Goal: Task Accomplishment & Management: Manage account settings

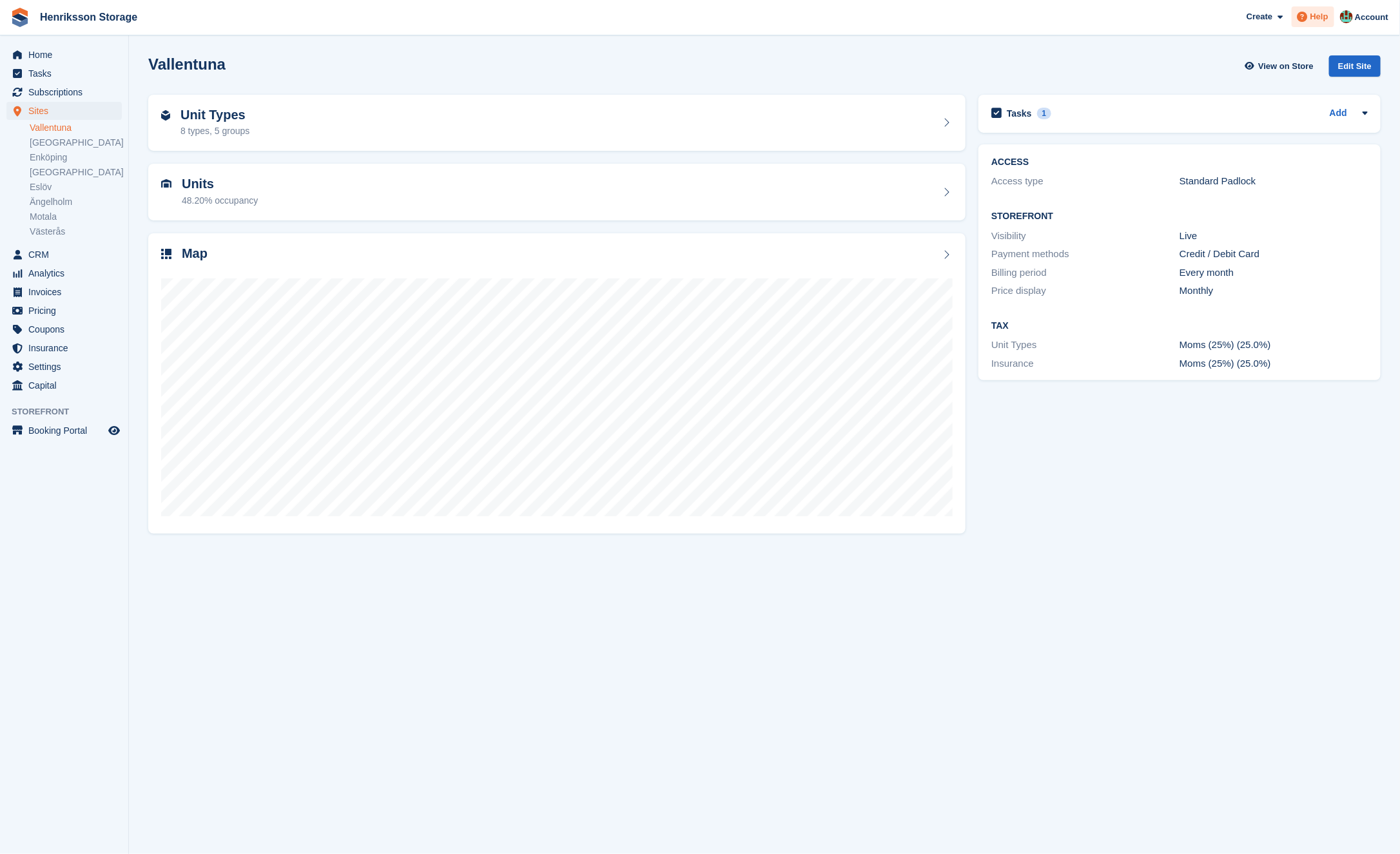
click at [1310, 19] on span "Help" at bounding box center [1319, 17] width 18 height 13
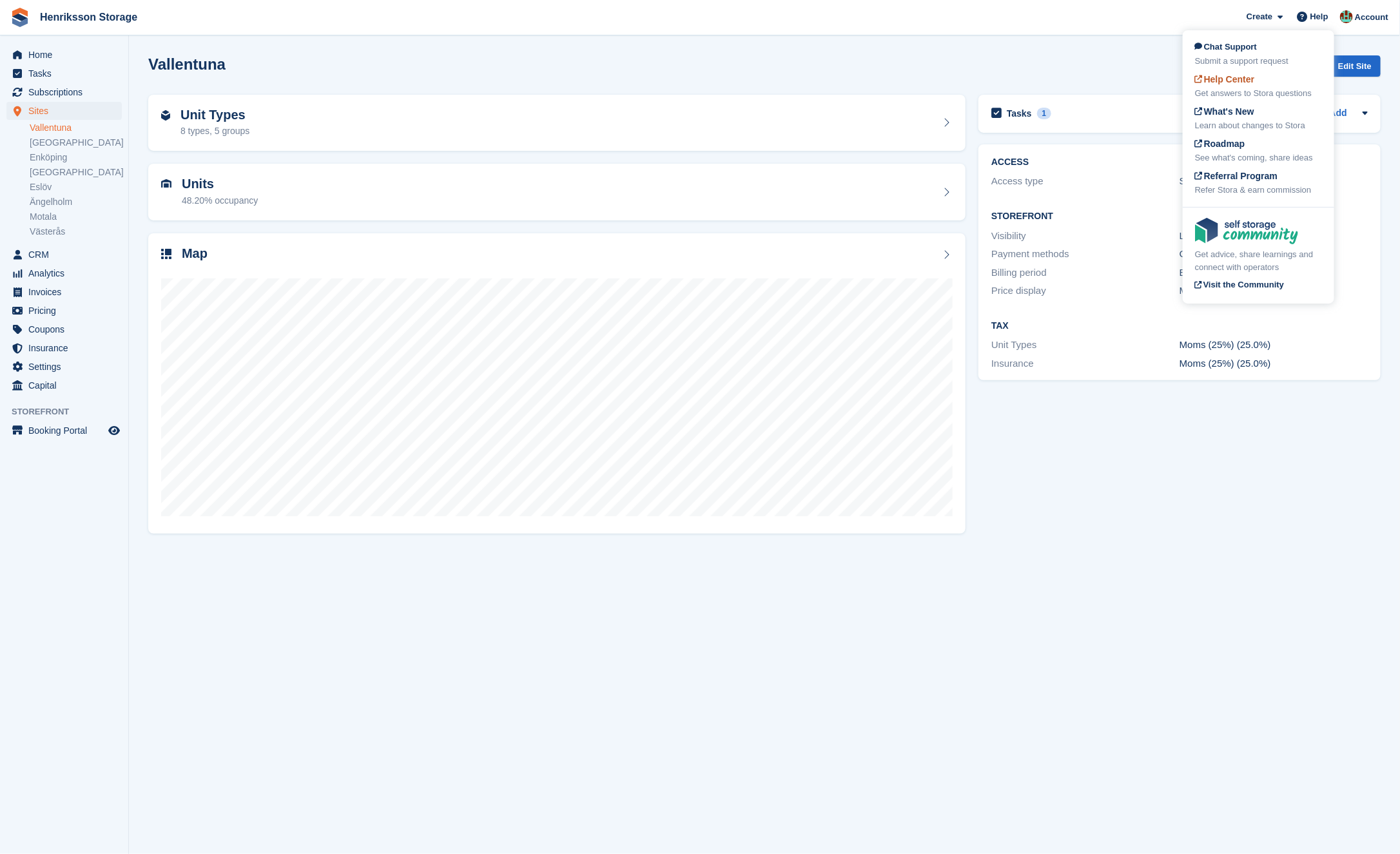
click at [1221, 87] on div "Get answers to Stora questions" at bounding box center [1258, 94] width 127 height 13
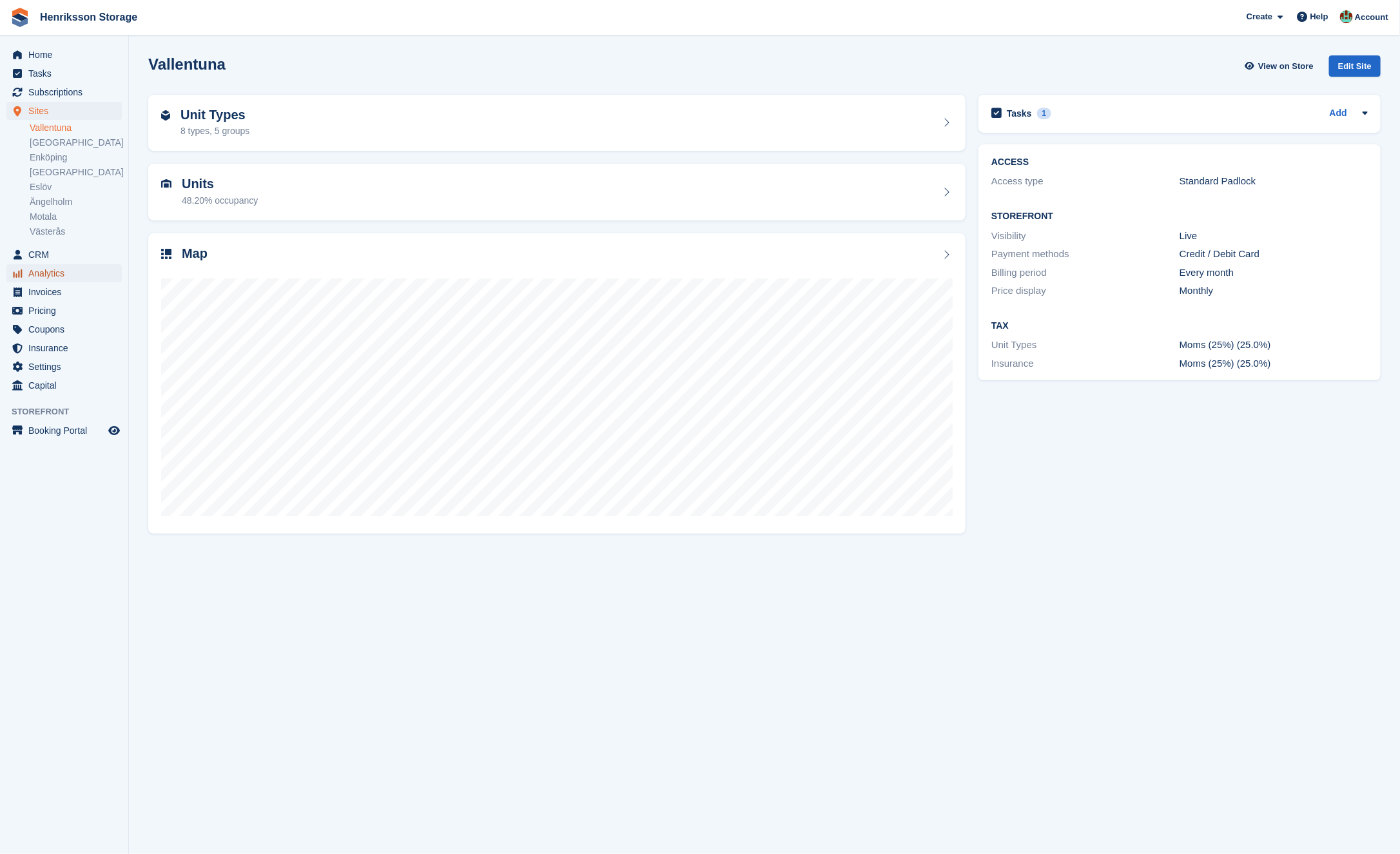
click at [78, 279] on span "Analytics" at bounding box center [67, 273] width 77 height 18
click at [77, 287] on span "Invoices" at bounding box center [67, 292] width 77 height 18
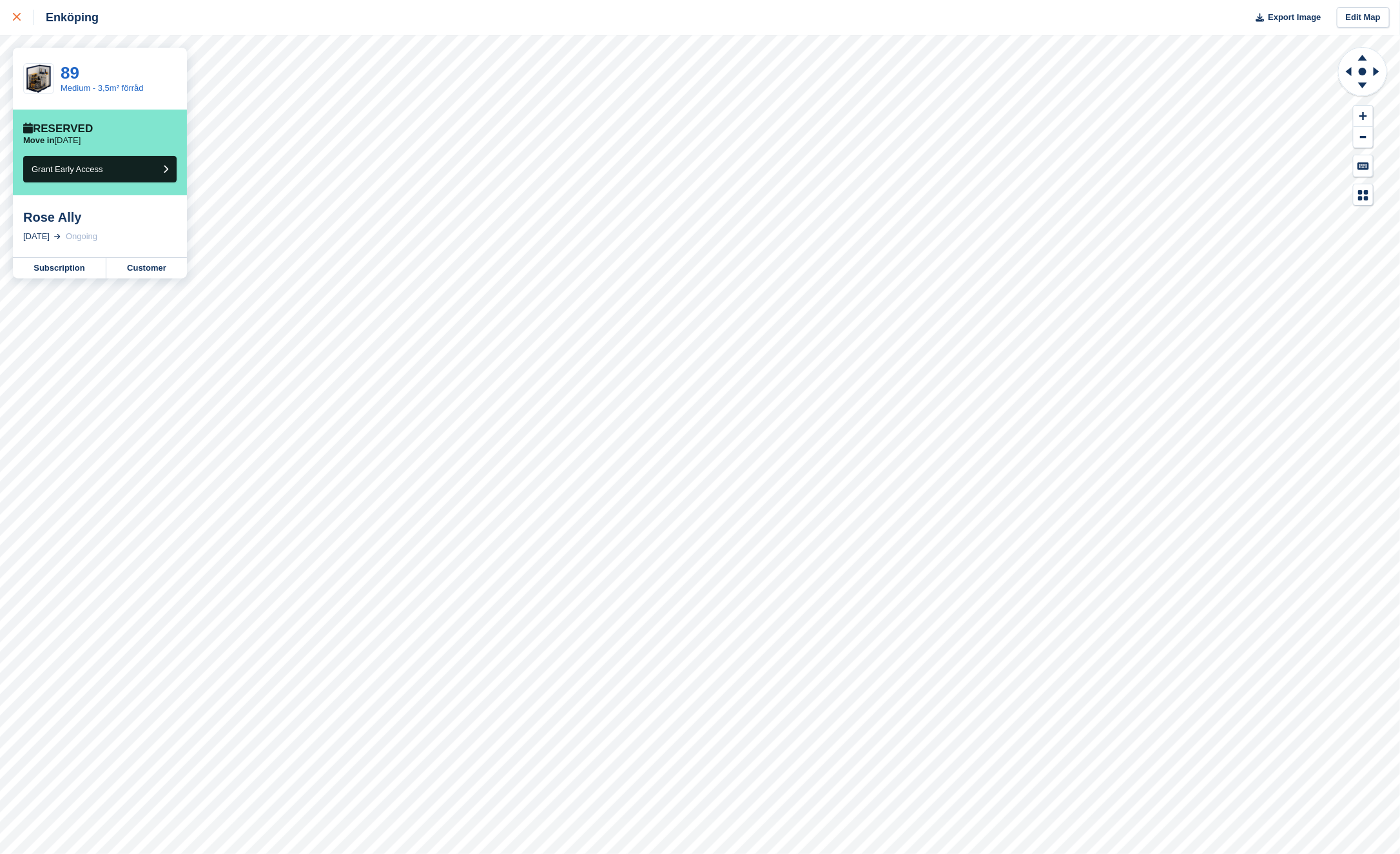
click at [24, 18] on div at bounding box center [23, 17] width 21 height 15
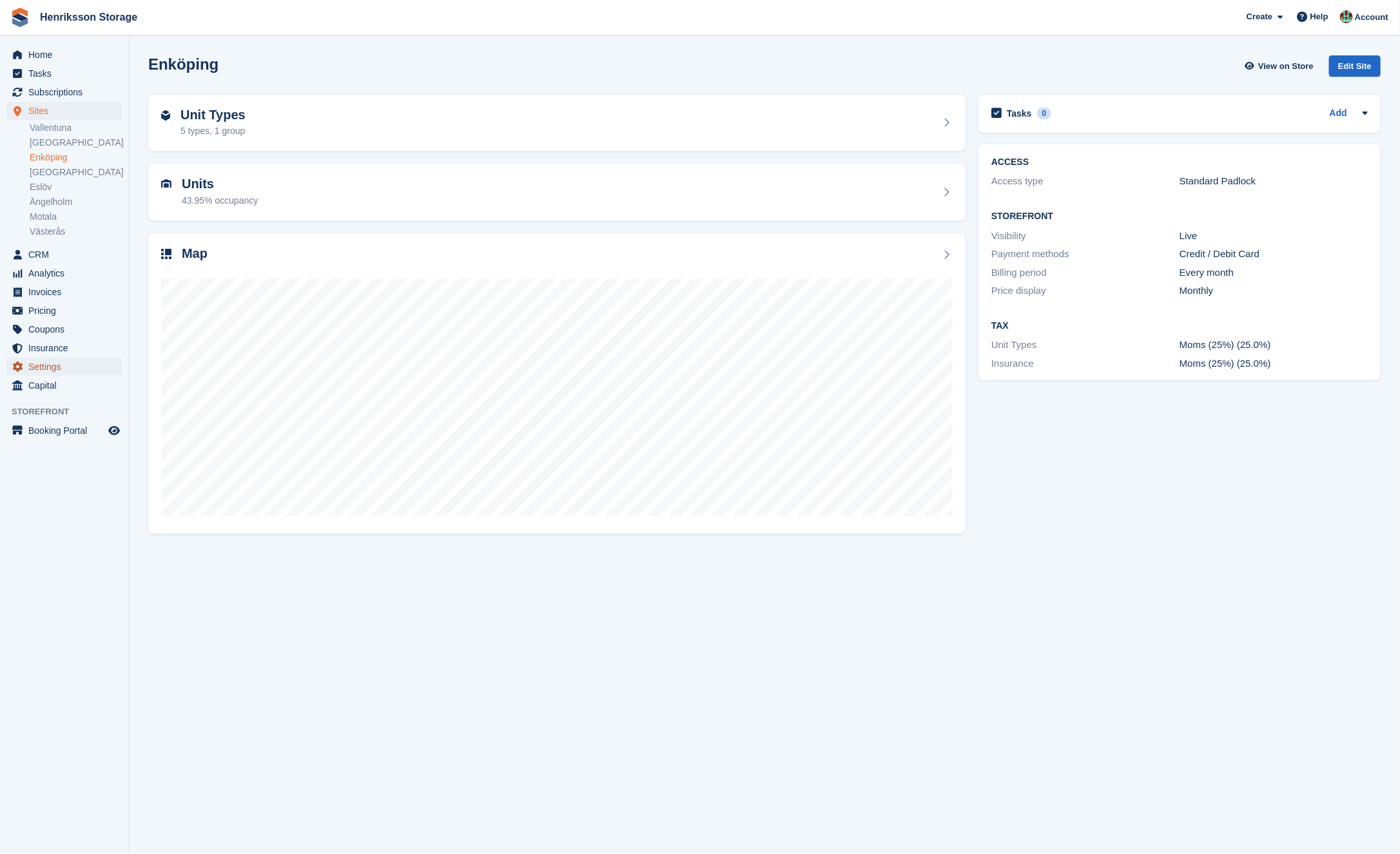
click at [69, 365] on span "Settings" at bounding box center [67, 367] width 77 height 18
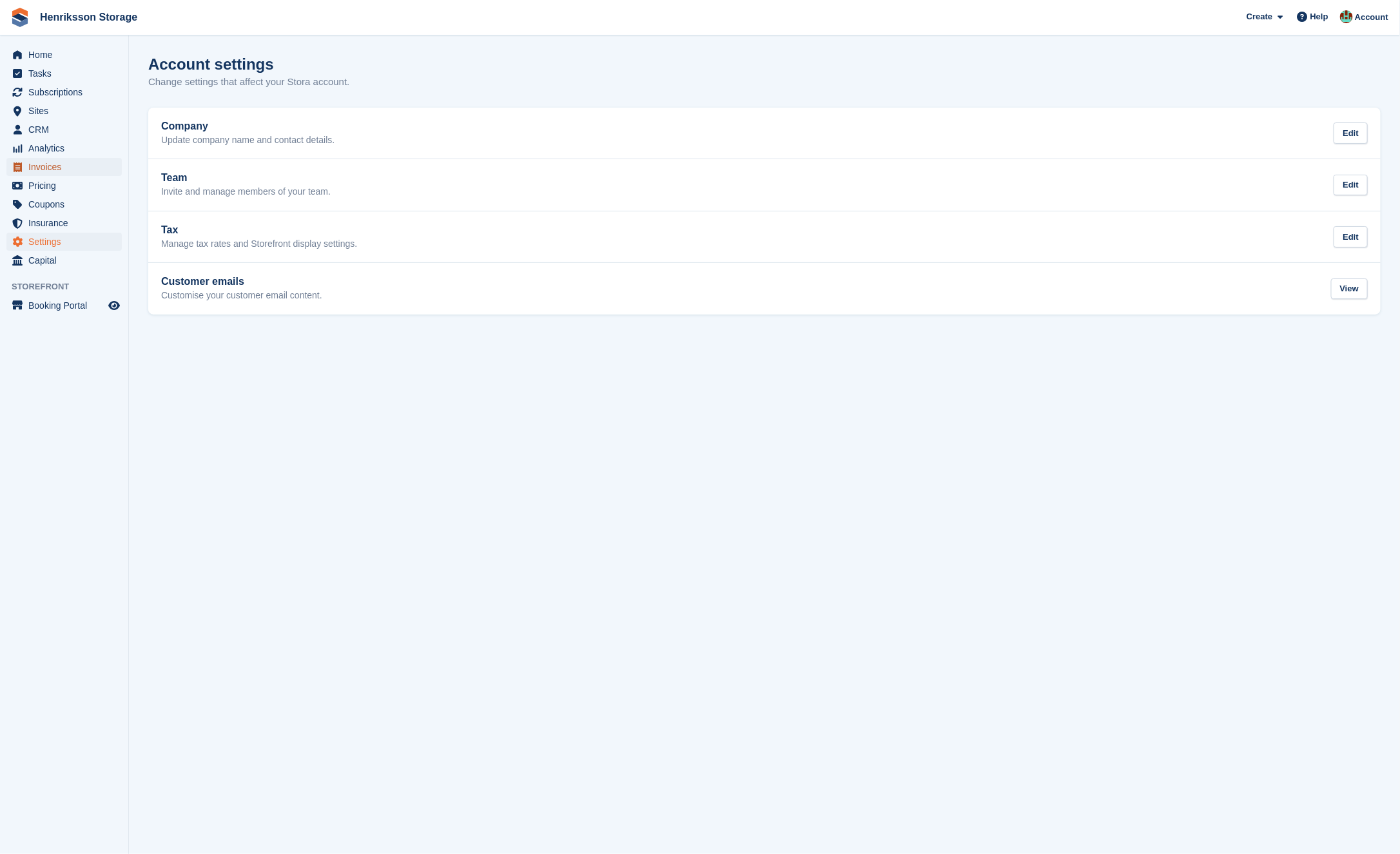
click at [67, 165] on span "Invoices" at bounding box center [67, 167] width 77 height 18
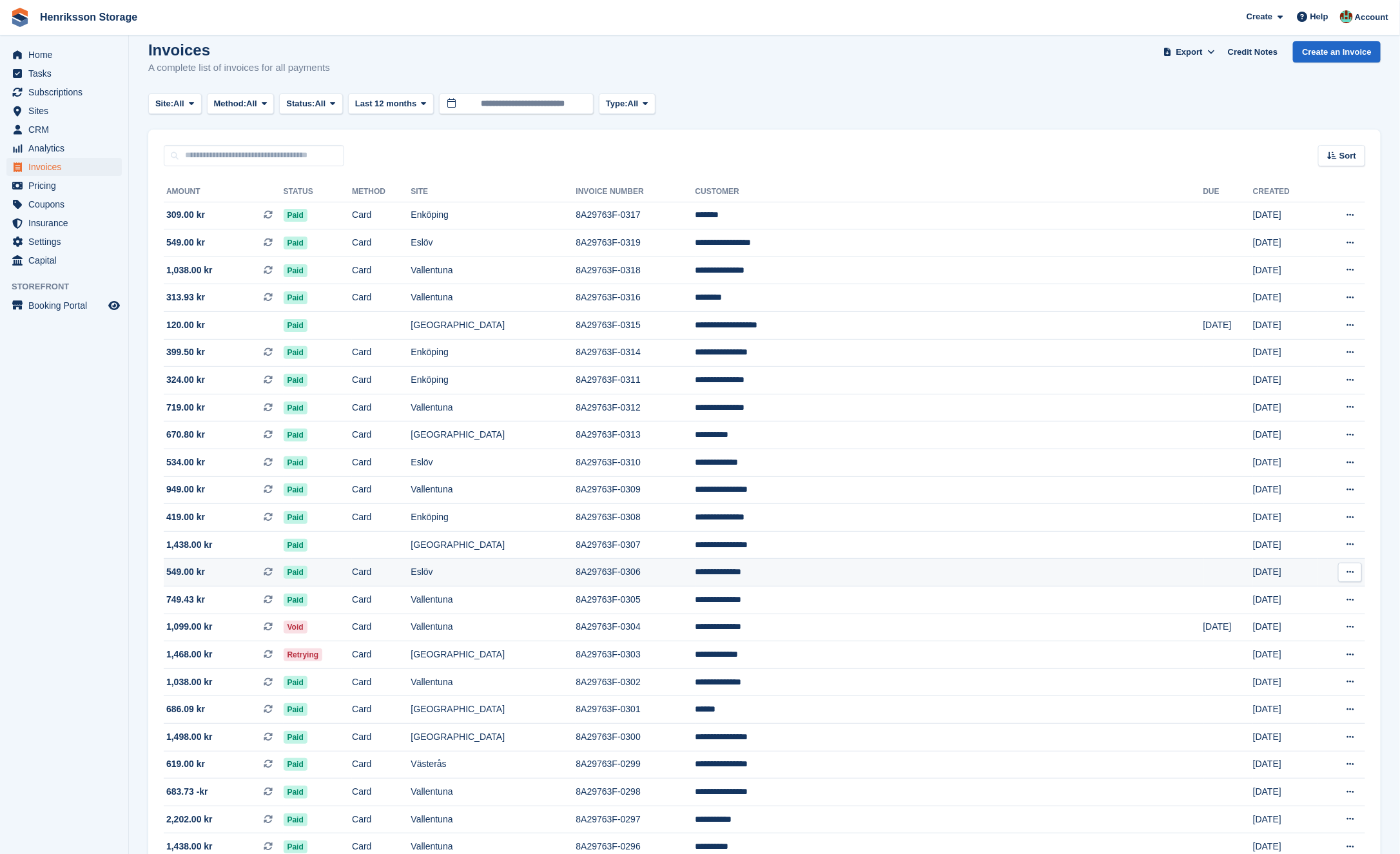
scroll to position [16, 0]
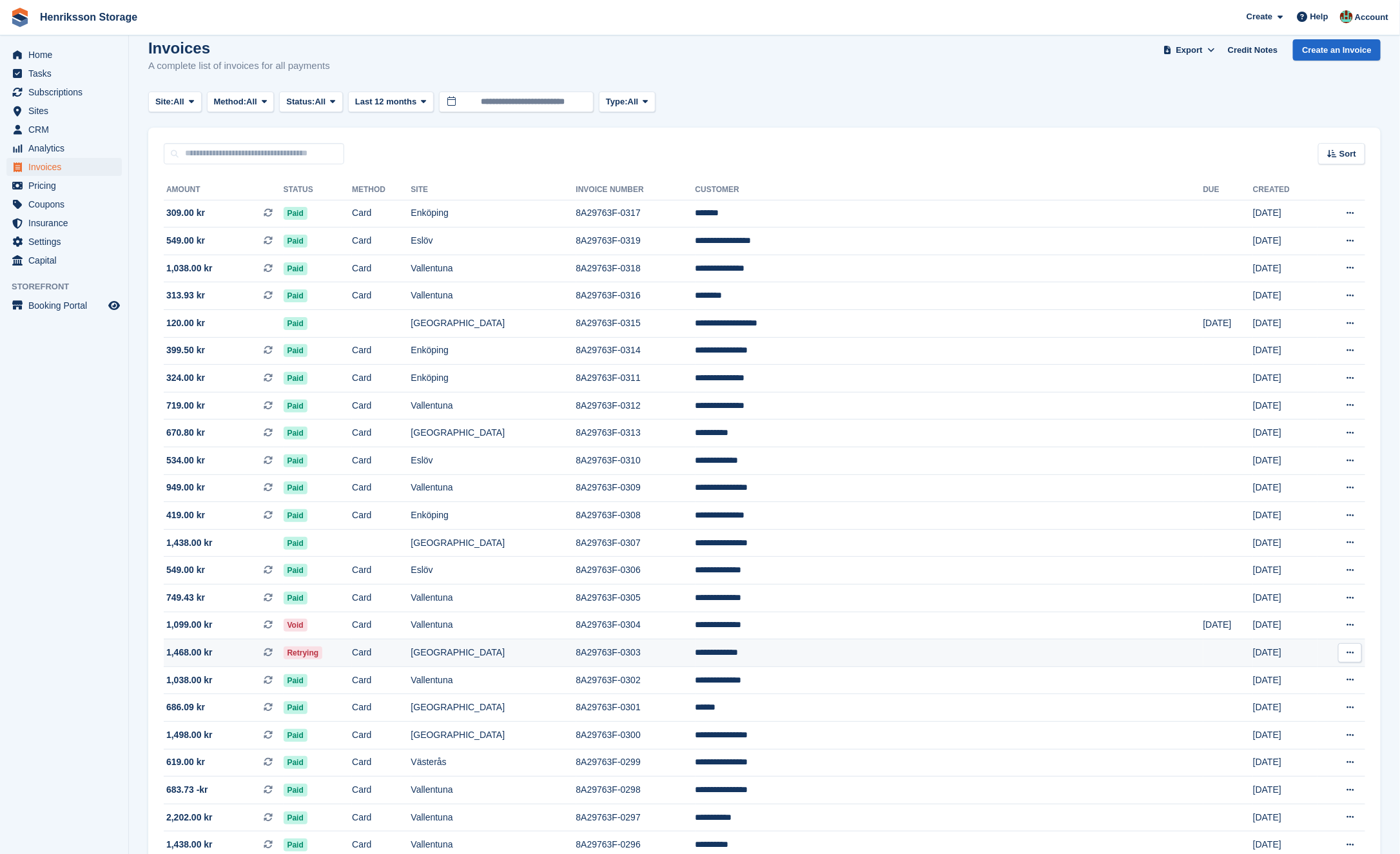
click at [411, 652] on td "Card" at bounding box center [382, 653] width 59 height 28
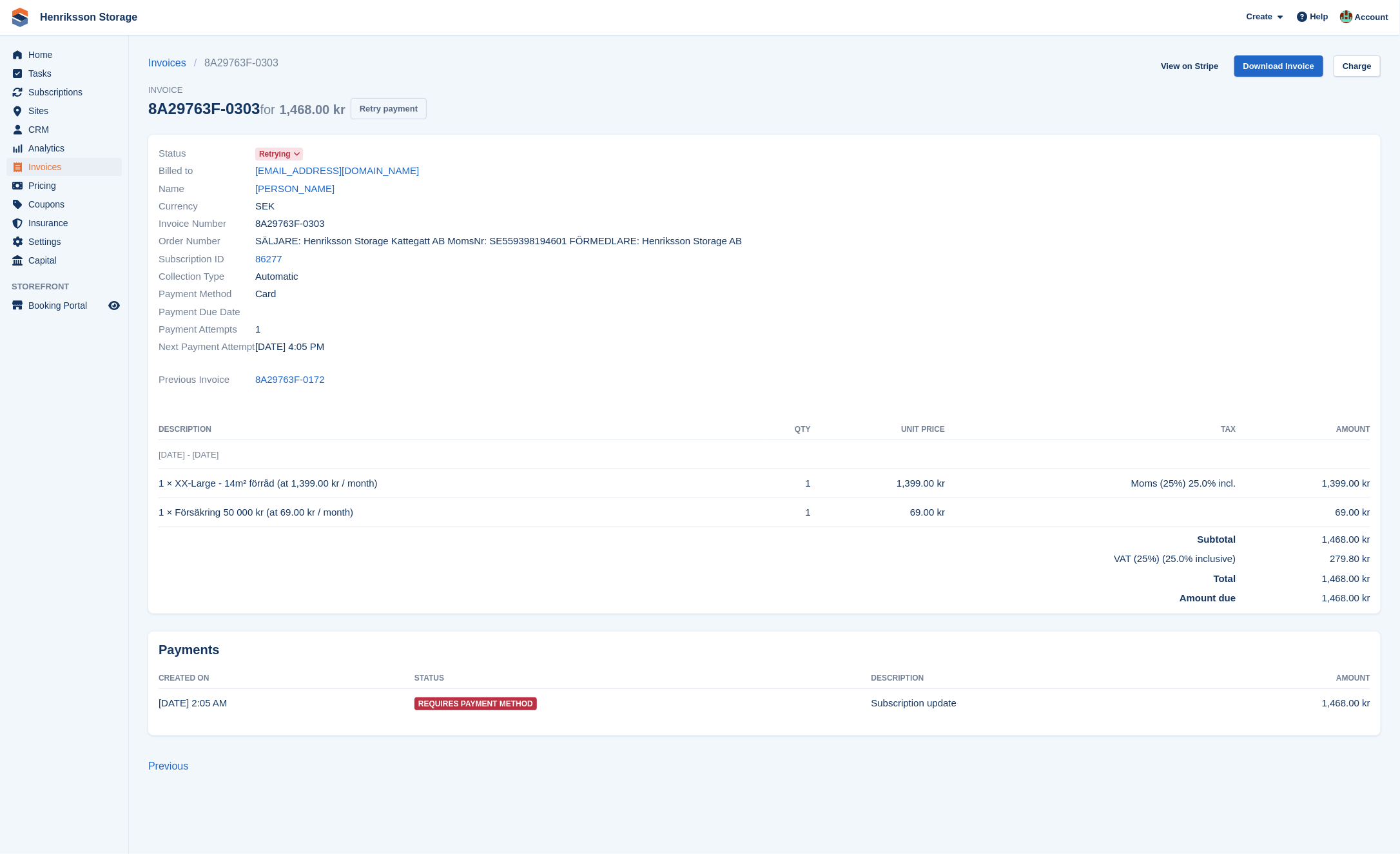
click at [385, 104] on button "Retry payment" at bounding box center [389, 109] width 76 height 21
click at [274, 186] on link "[PERSON_NAME]" at bounding box center [295, 189] width 79 height 15
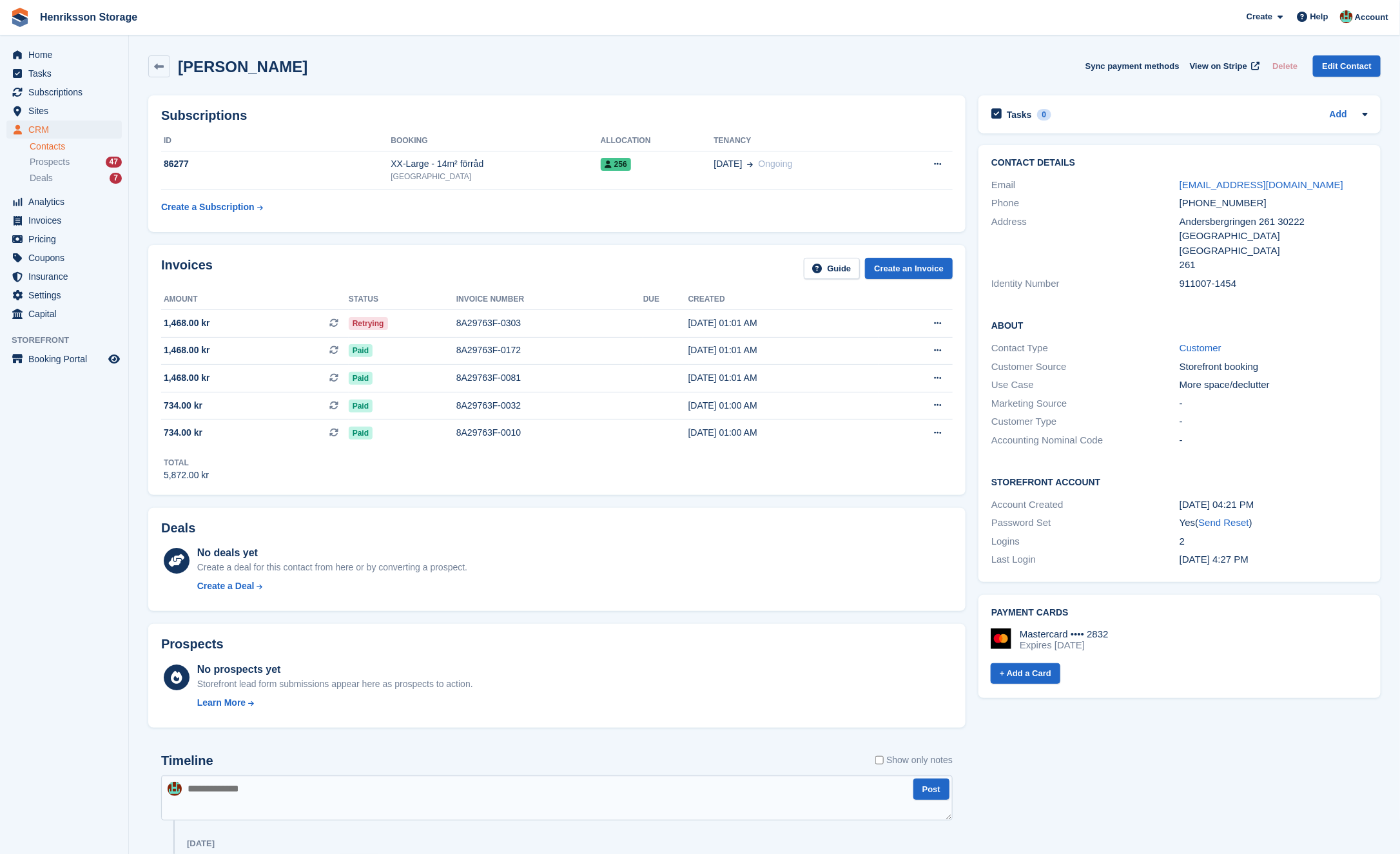
click at [1244, 202] on div "+46760498236" at bounding box center [1274, 203] width 189 height 15
copy div "+46760498236"
drag, startPoint x: 1321, startPoint y: 178, endPoint x: 1163, endPoint y: 165, distance: 158.5
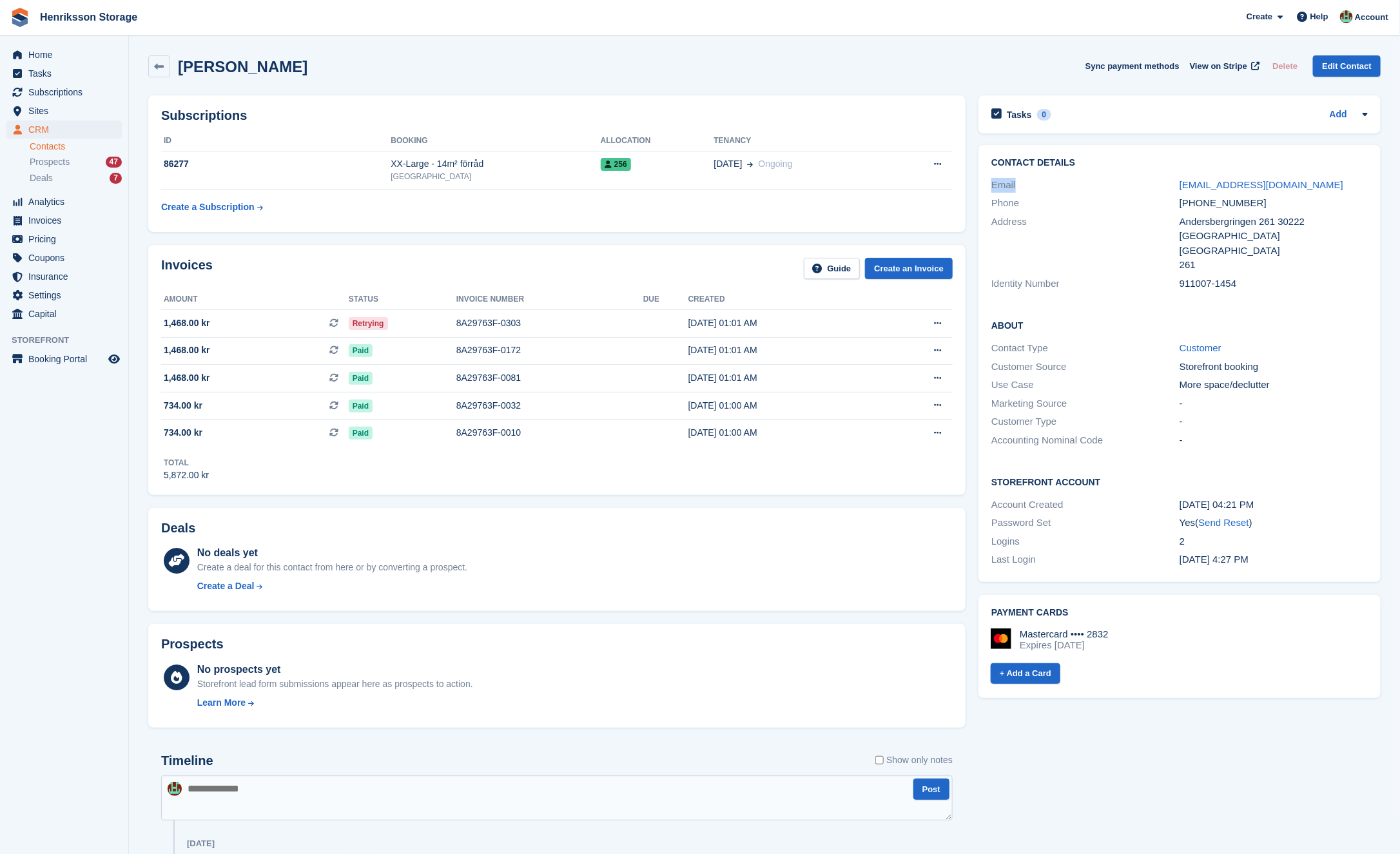
click at [1163, 165] on div "Contact Details Email gabrielmarku91@icloud.com Phone +46760498236 Address Ande…" at bounding box center [1180, 225] width 402 height 161
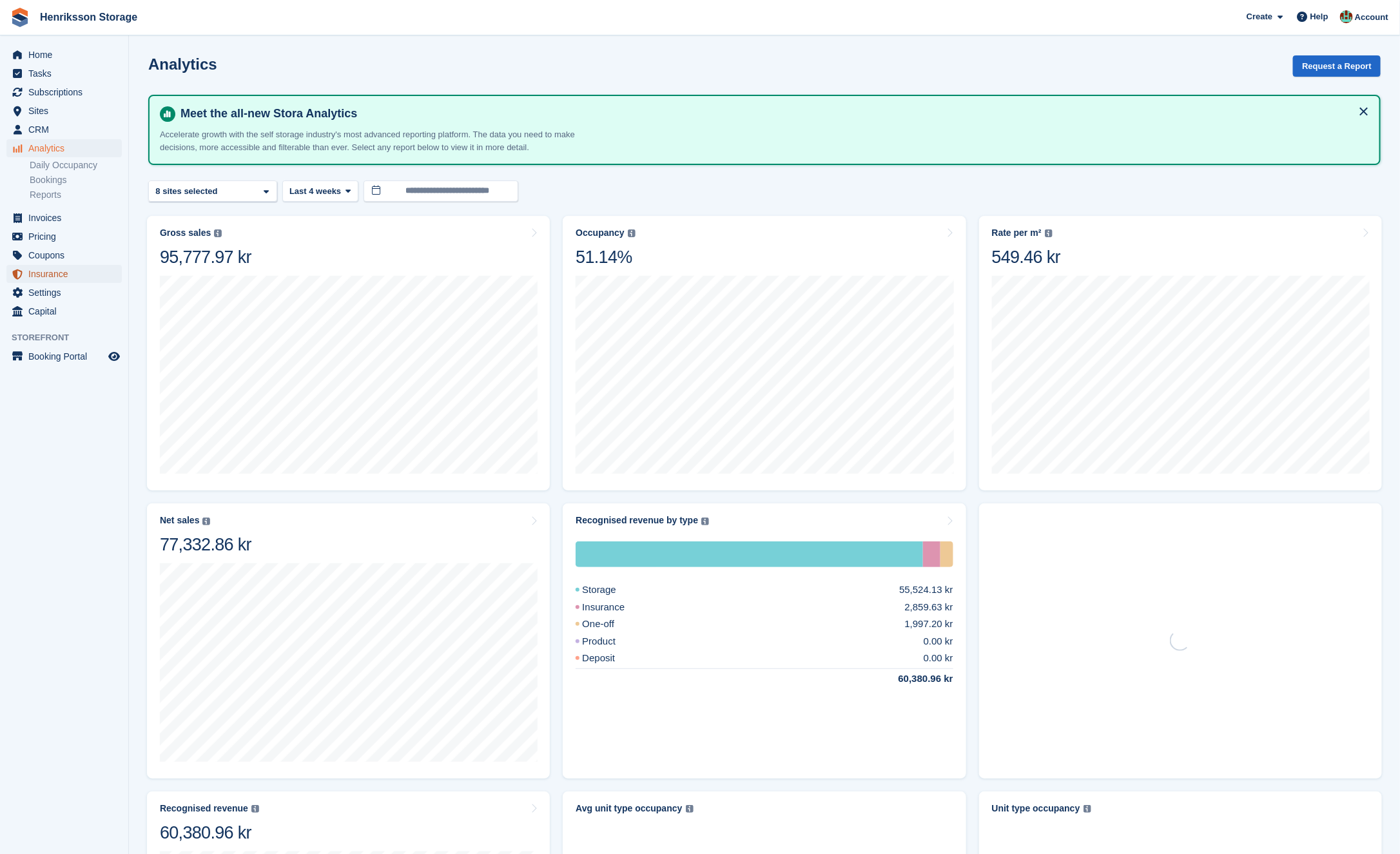
click at [66, 266] on span "Insurance" at bounding box center [67, 274] width 77 height 18
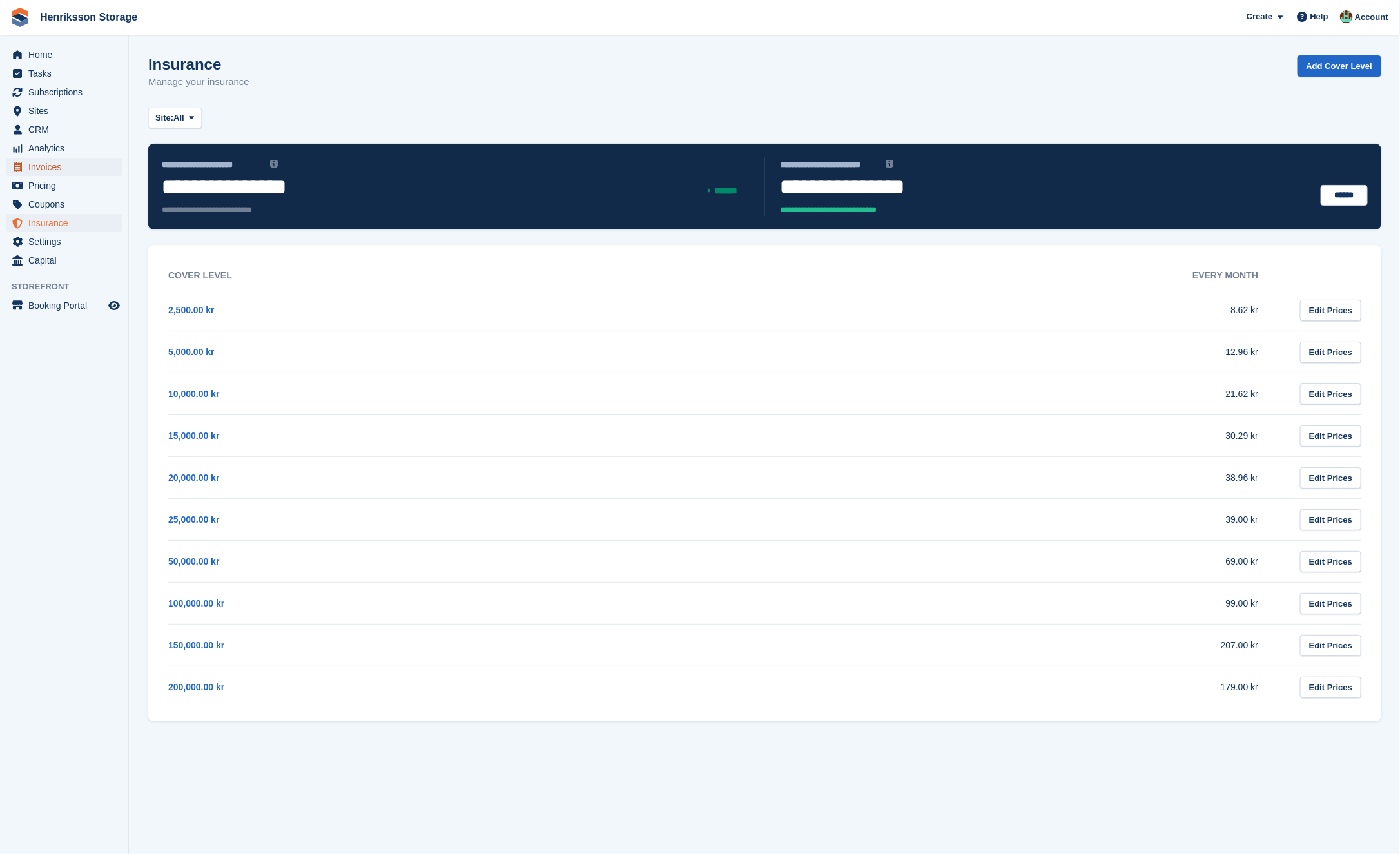
click at [60, 163] on span "Invoices" at bounding box center [67, 167] width 77 height 18
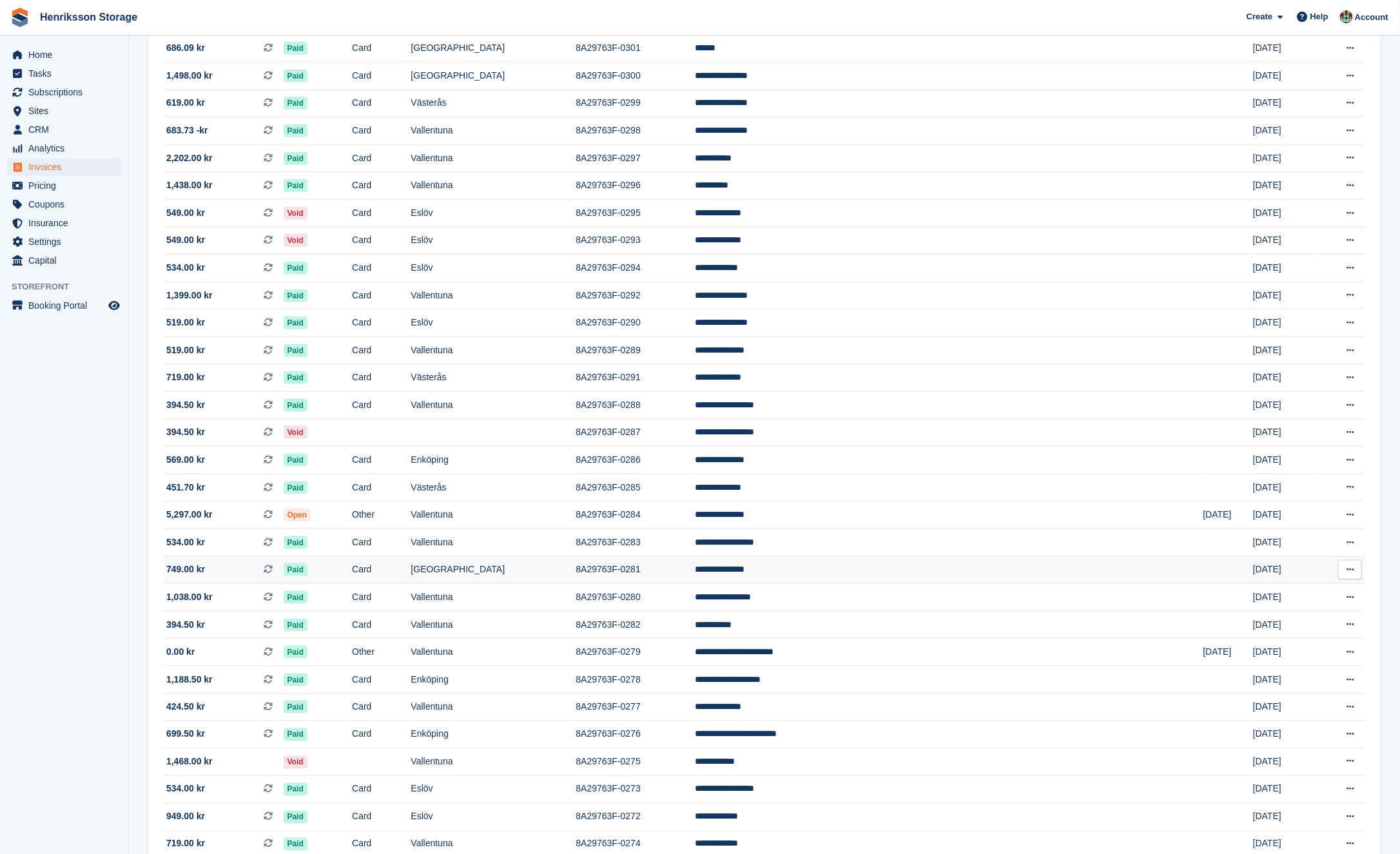
scroll to position [156, 0]
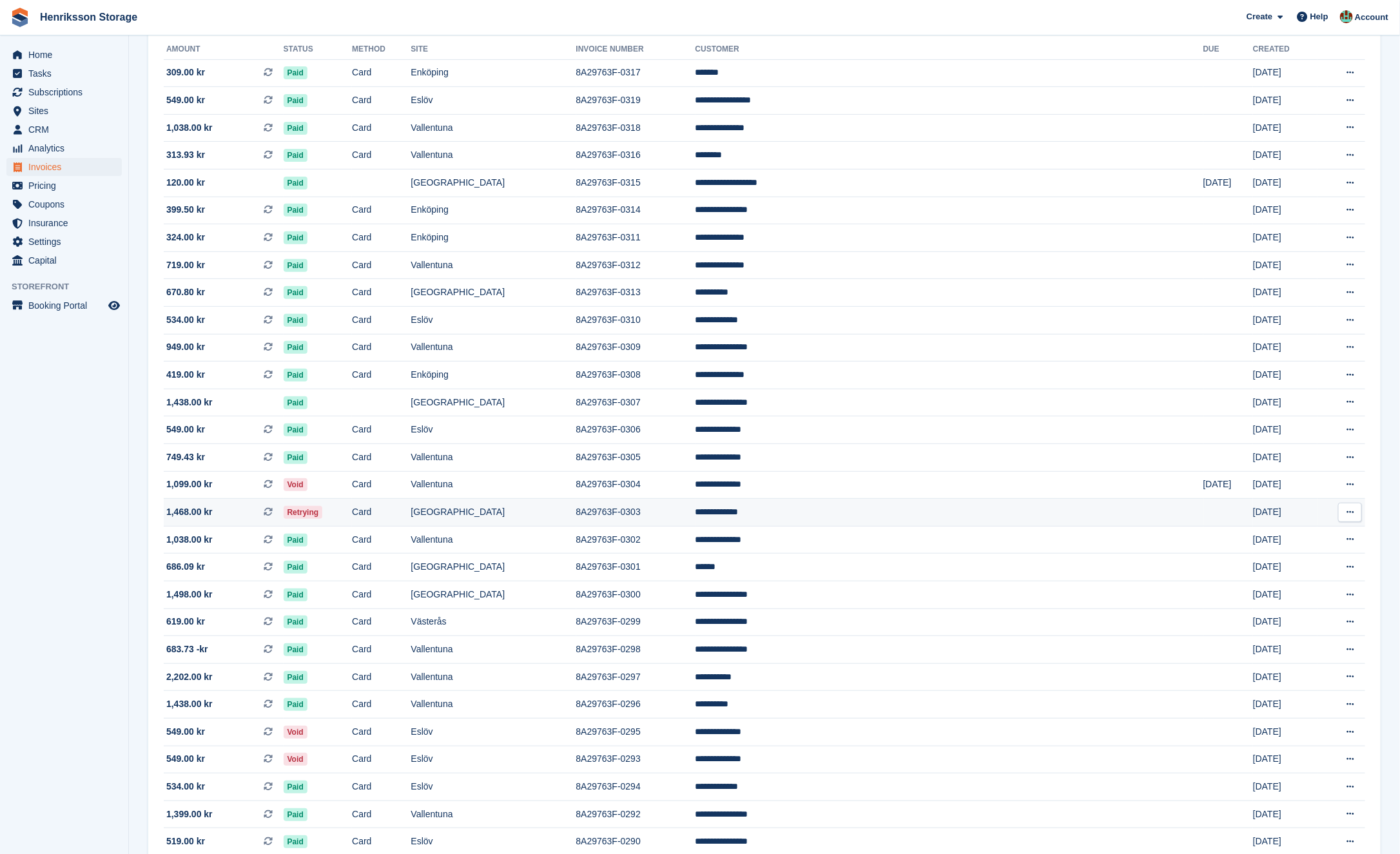
click at [411, 511] on td "Card" at bounding box center [382, 513] width 59 height 28
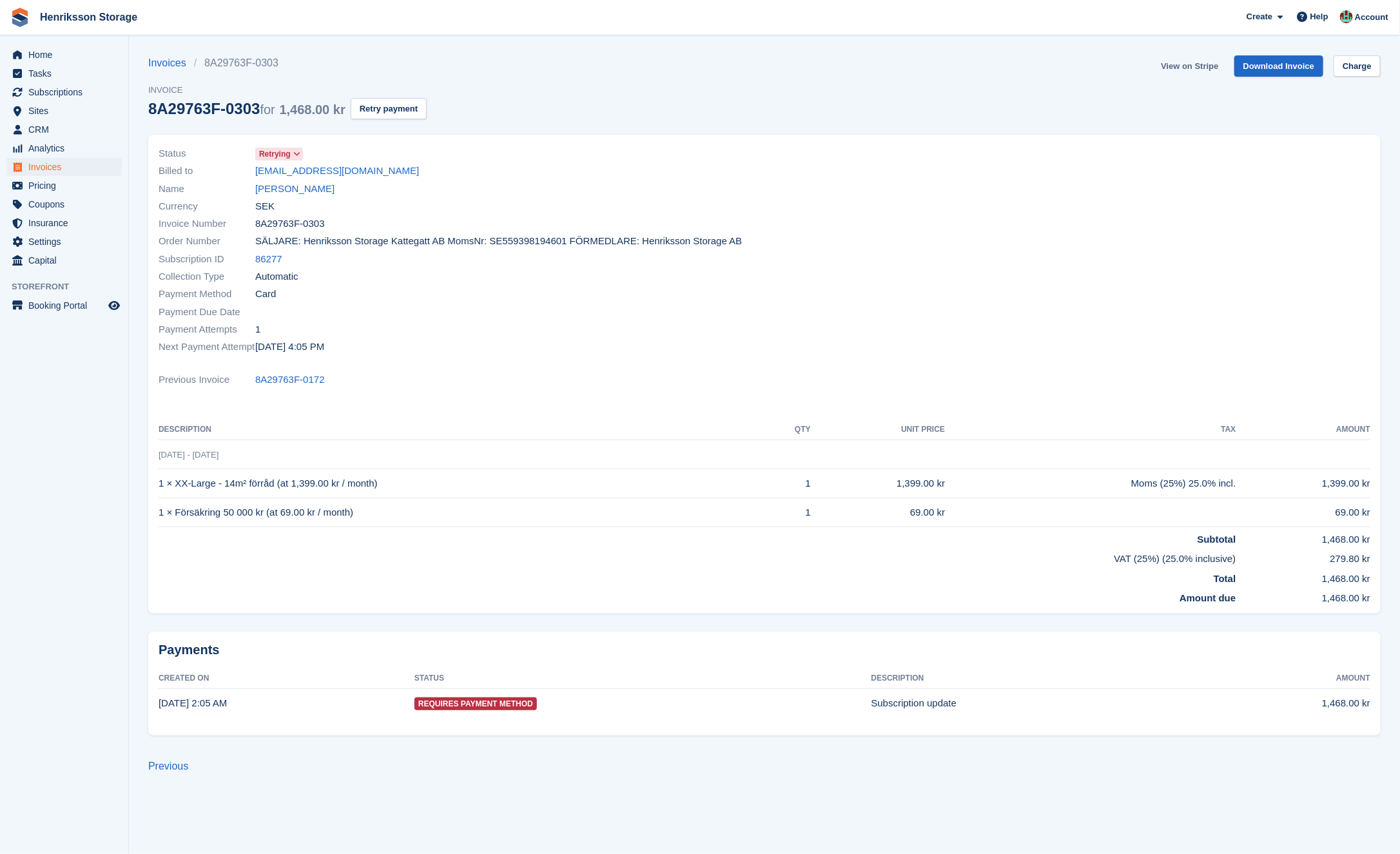
click at [1192, 64] on link "View on Stripe" at bounding box center [1189, 66] width 68 height 21
